Goal: Task Accomplishment & Management: Manage account settings

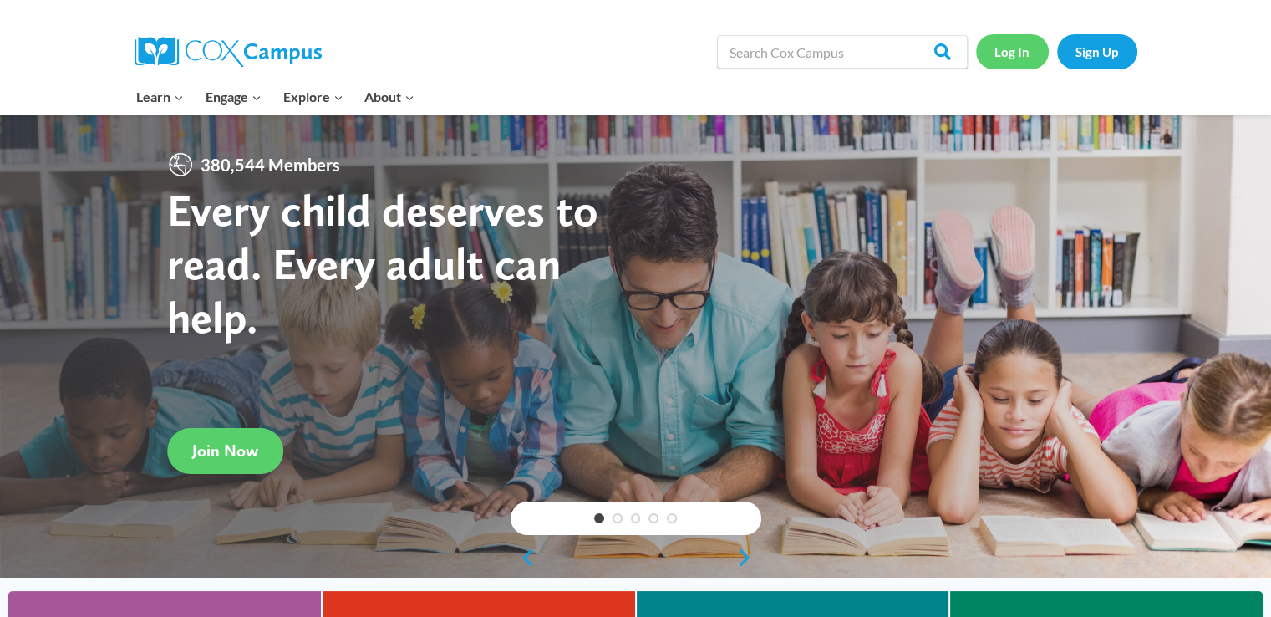
click at [1007, 53] on link "Log In" at bounding box center [1012, 51] width 73 height 34
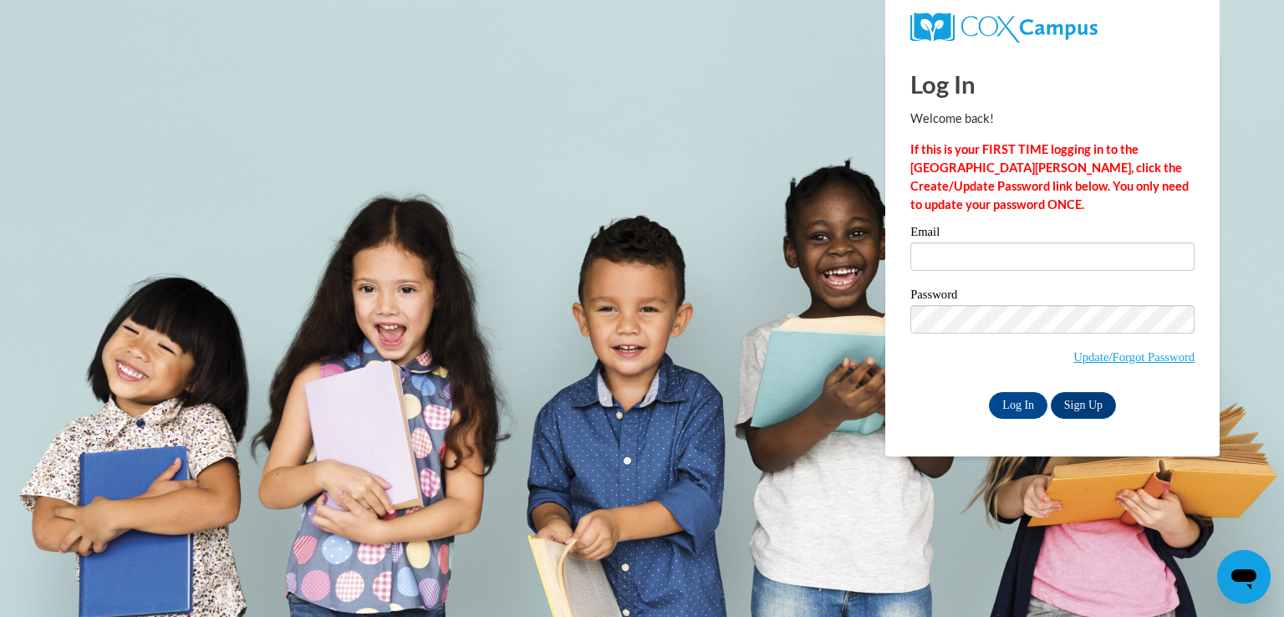
type input "Dianneneeka@gmail.com"
click at [1026, 405] on input "Log In" at bounding box center [1018, 405] width 58 height 27
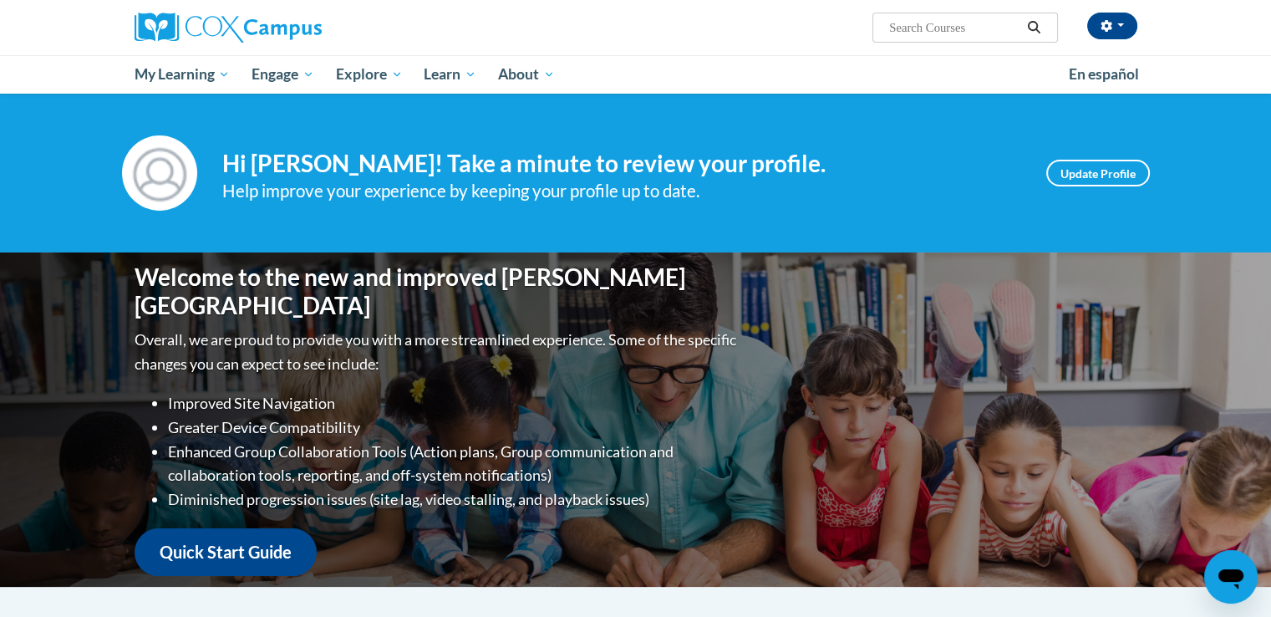
click at [1213, 51] on div "Senica Dukes (America/Chicago UTC-05:00) My Profile Inbox My Transcripts Log Ou…" at bounding box center [635, 47] width 1271 height 94
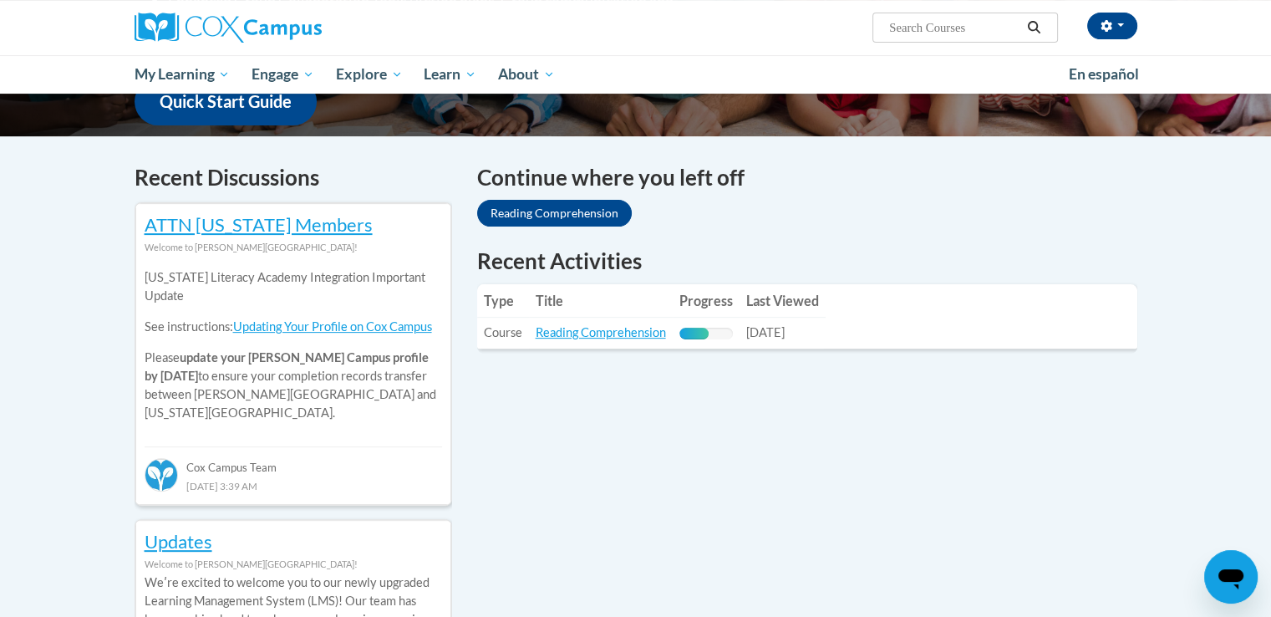
scroll to position [468, 0]
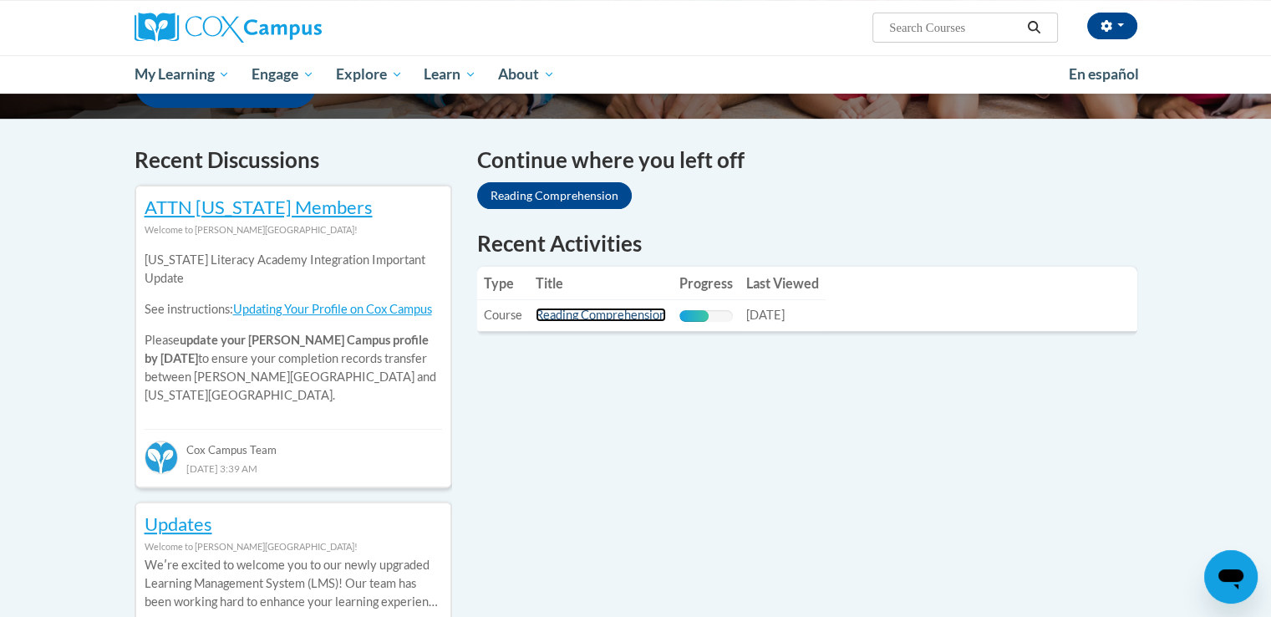
click at [598, 316] on link "Reading Comprehension" at bounding box center [601, 315] width 130 height 14
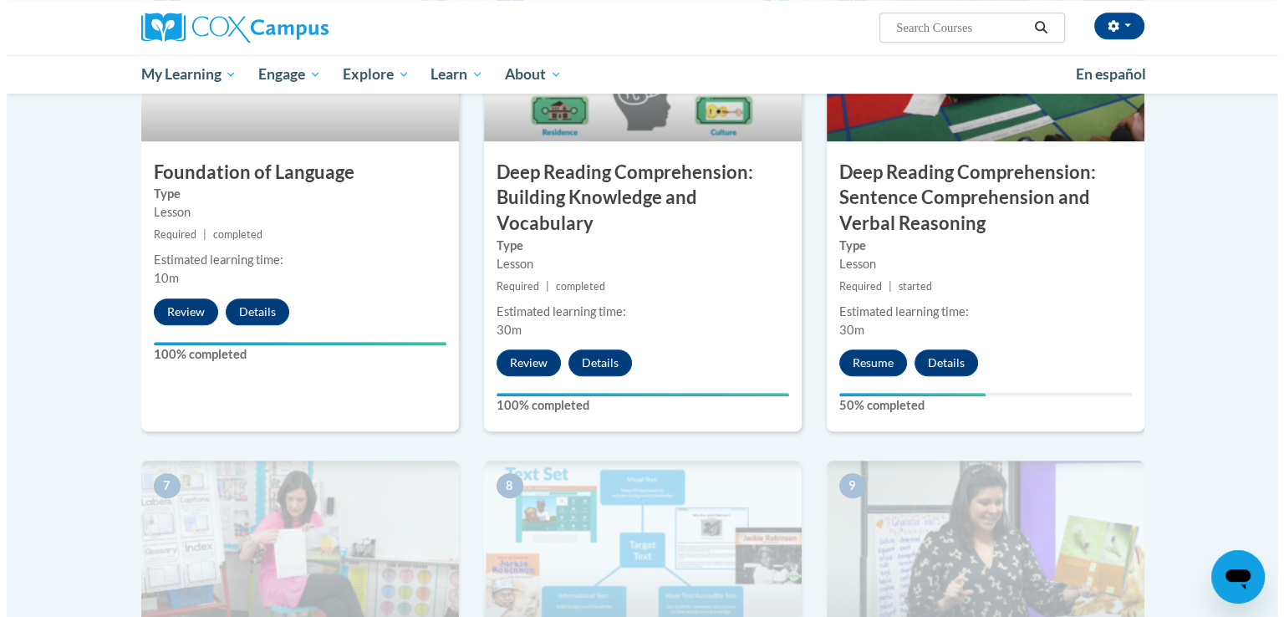
scroll to position [936, 0]
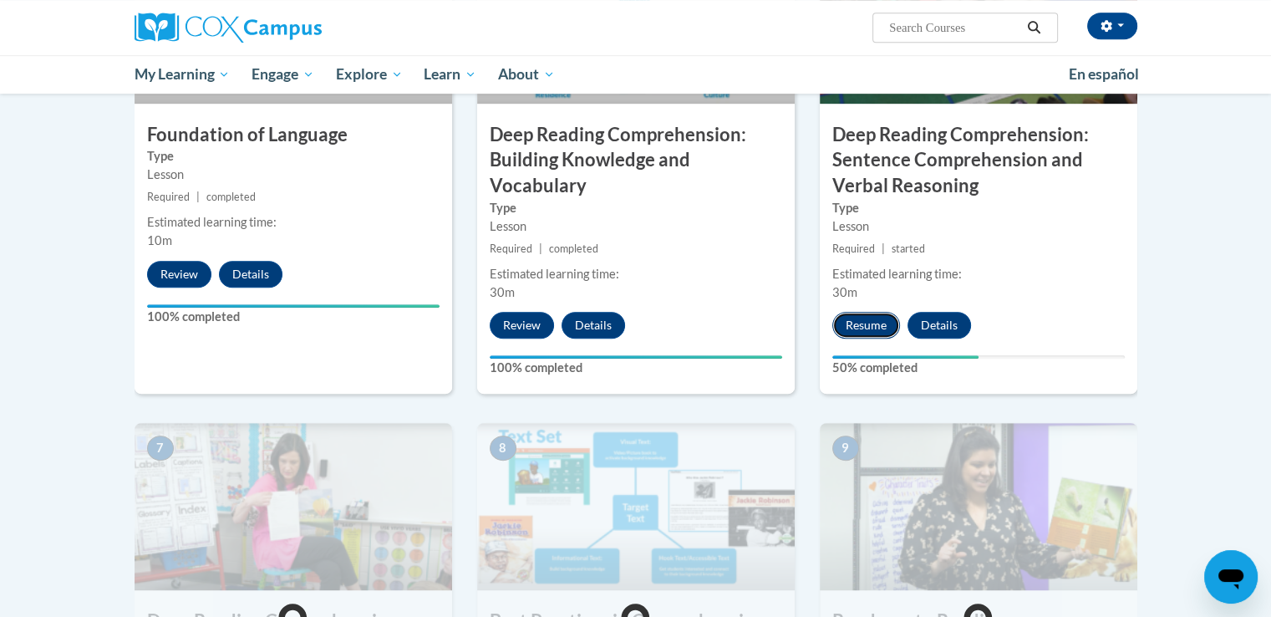
click at [867, 330] on button "Resume" at bounding box center [866, 325] width 68 height 27
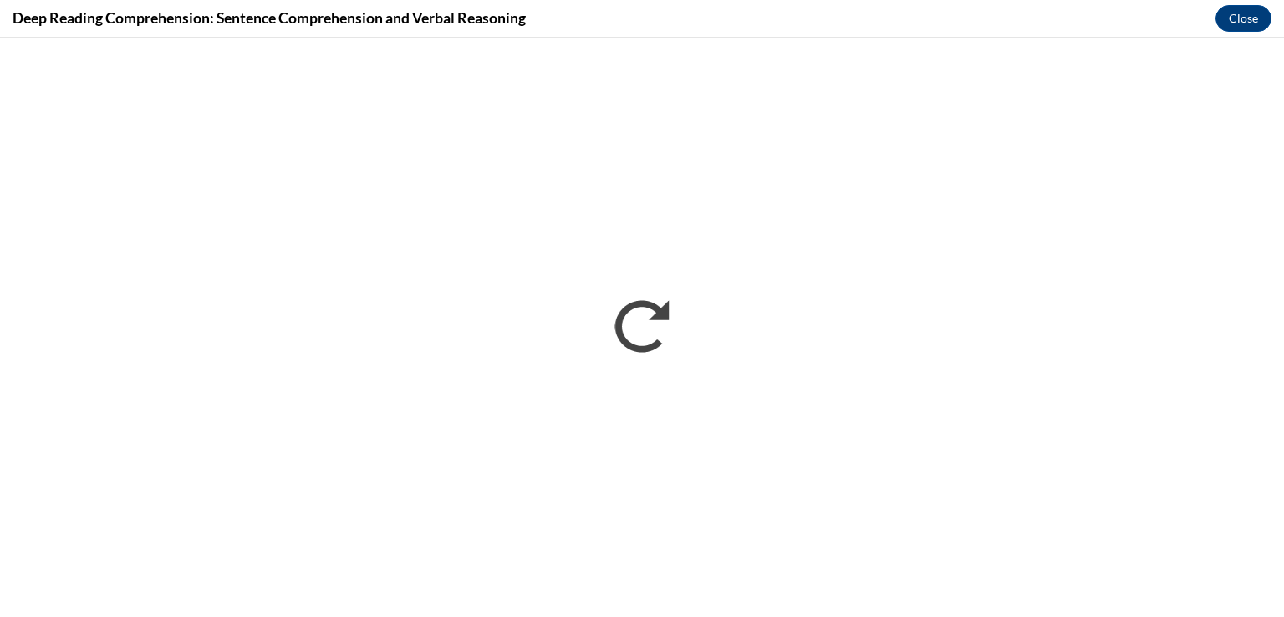
scroll to position [0, 0]
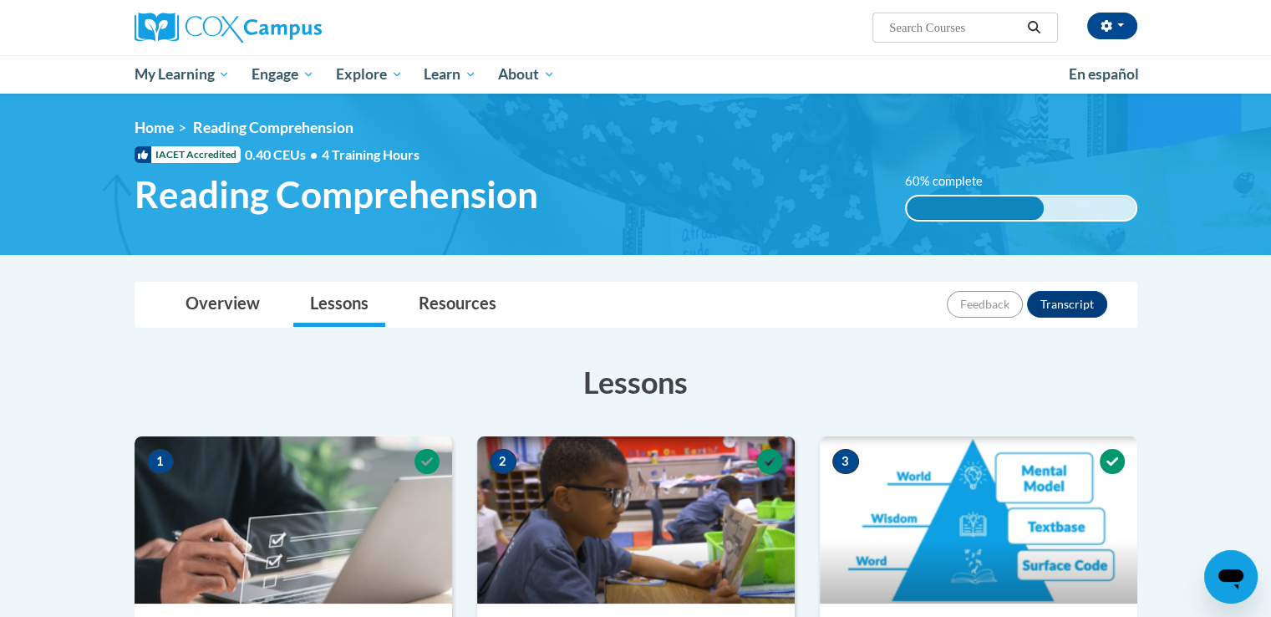
click at [206, 572] on img at bounding box center [294, 519] width 318 height 167
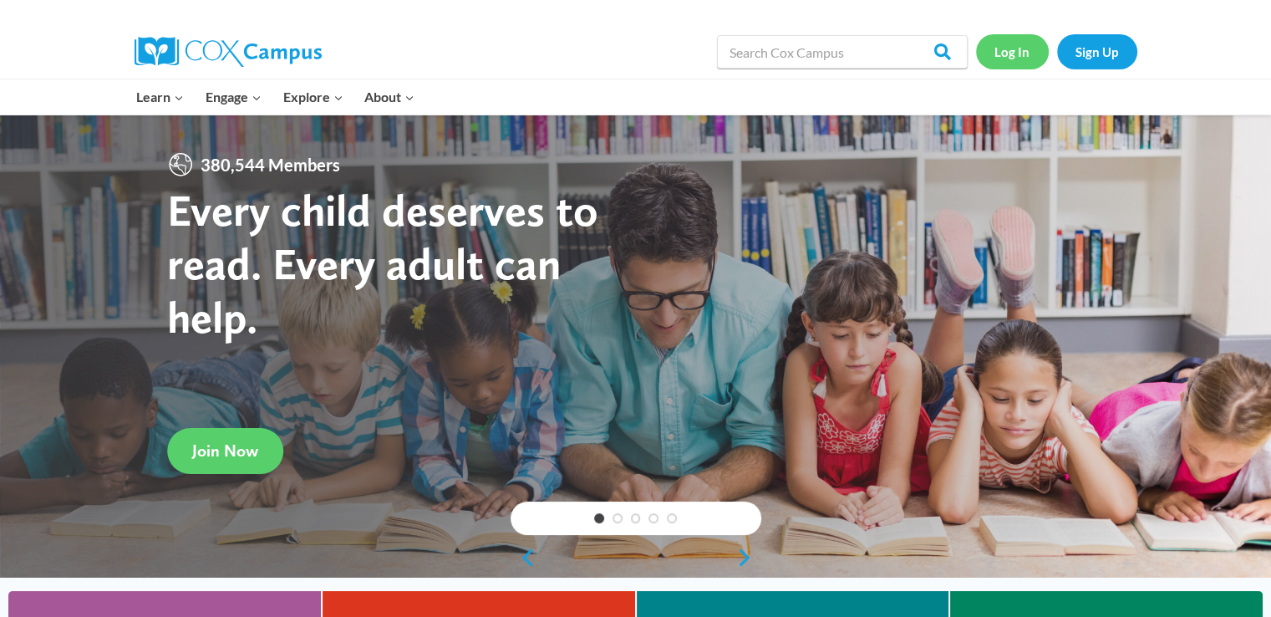
click at [1013, 53] on link "Log In" at bounding box center [1012, 51] width 73 height 34
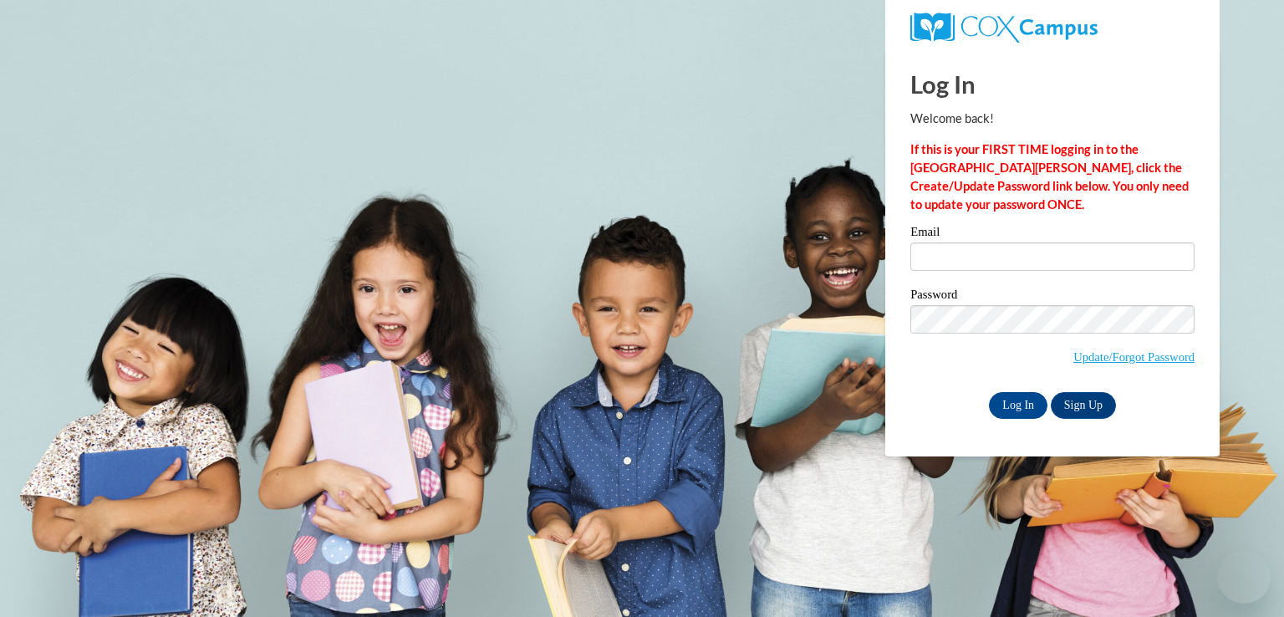
click at [934, 262] on input "Email" at bounding box center [1052, 256] width 284 height 28
type input "[EMAIL_ADDRESS][DOMAIN_NAME]"
click at [998, 409] on input "Log In" at bounding box center [1018, 405] width 58 height 27
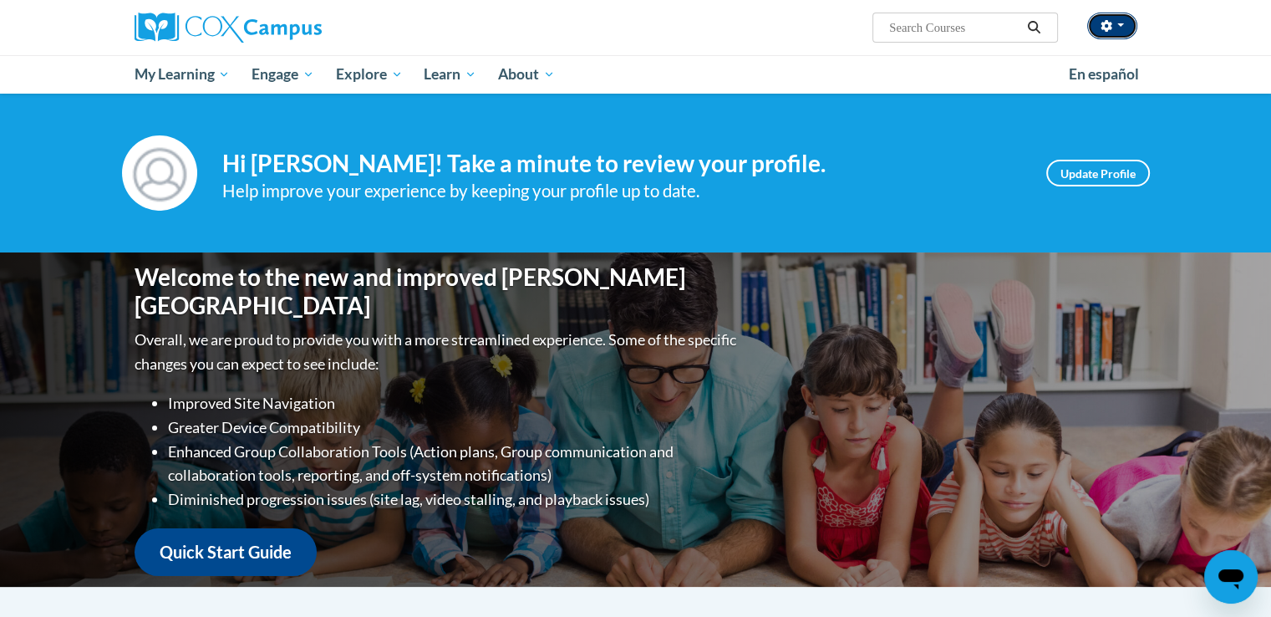
click at [1118, 23] on span "button" at bounding box center [1120, 24] width 7 height 3
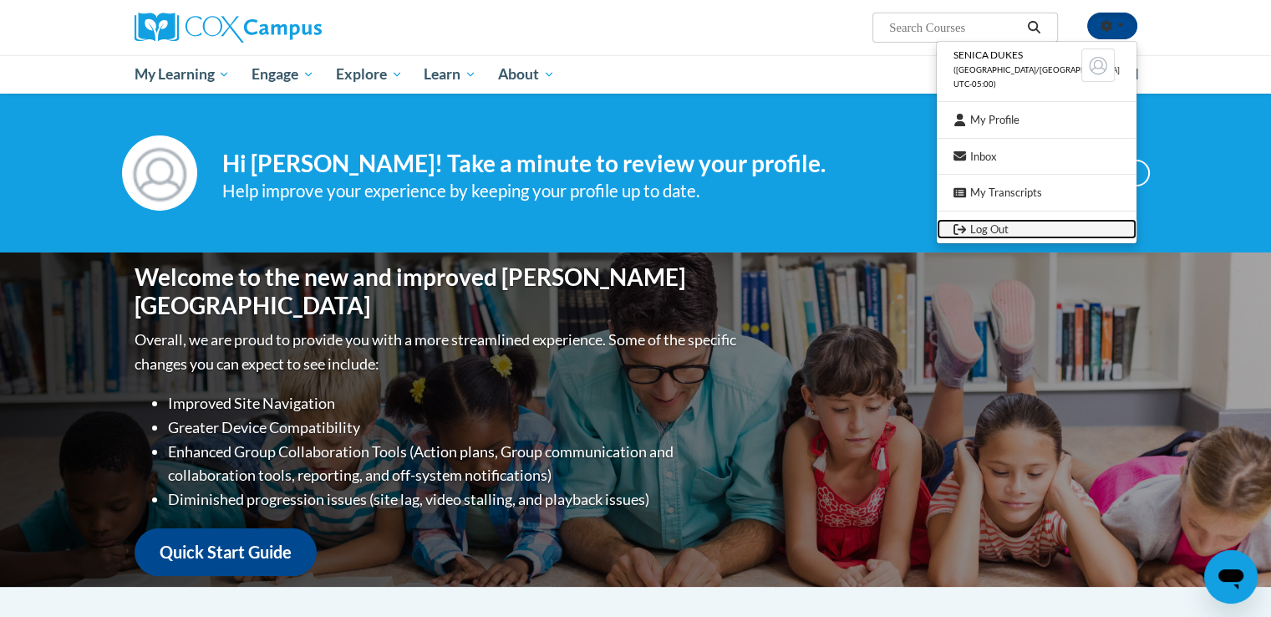
click at [1060, 231] on link "Log Out" at bounding box center [1037, 229] width 200 height 21
